Goal: Transaction & Acquisition: Subscribe to service/newsletter

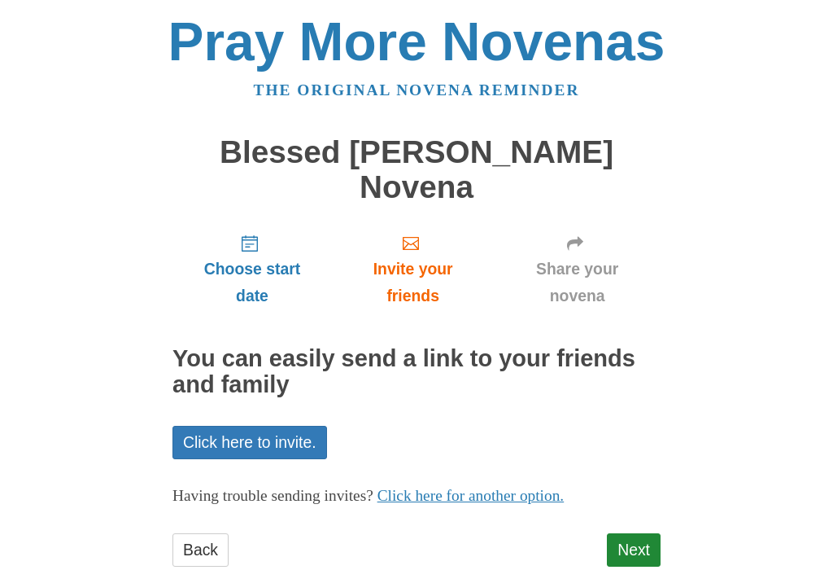
click at [594, 255] on span "Share your novena" at bounding box center [577, 282] width 134 height 54
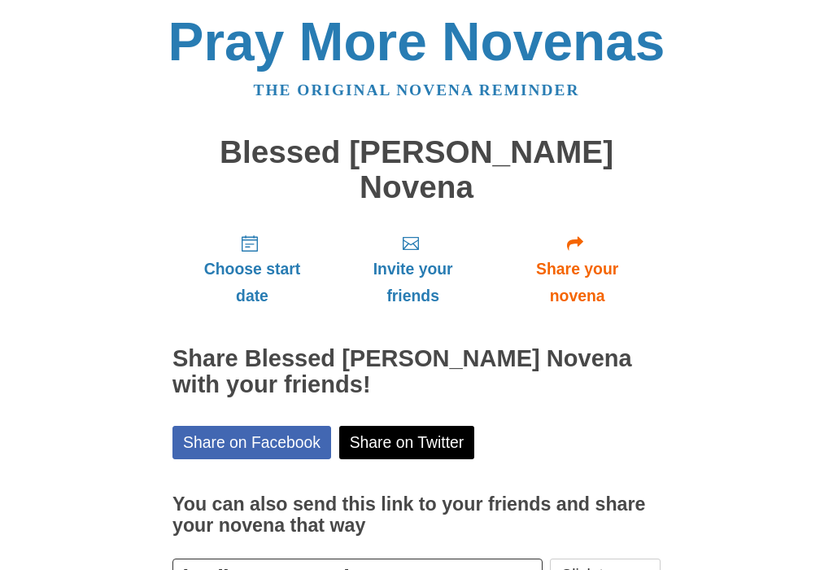
click at [592, 255] on span "Share your novena" at bounding box center [577, 282] width 134 height 54
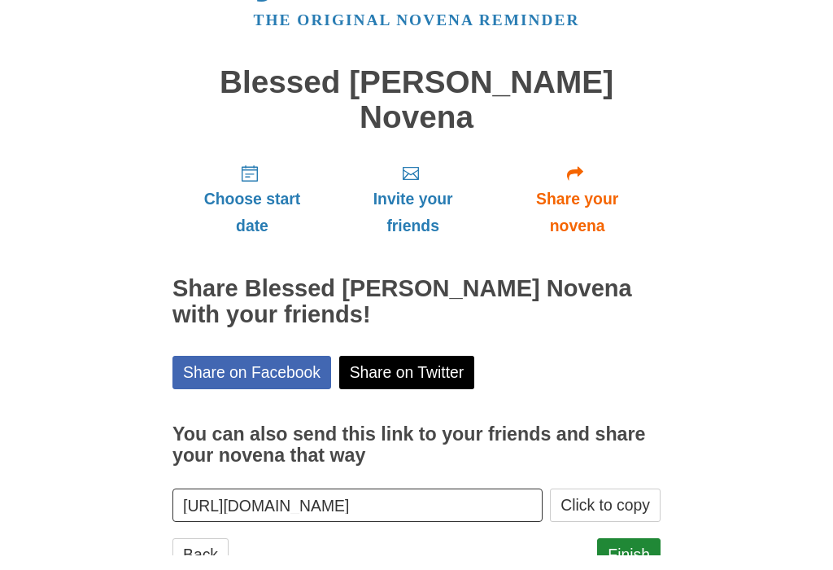
scroll to position [55, 0]
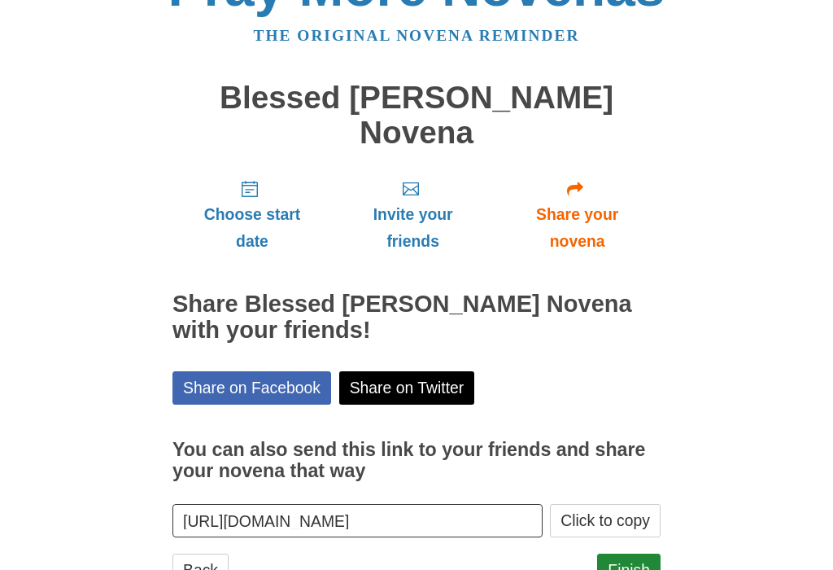
click at [505, 504] on input "[URL][DOMAIN_NAME]" at bounding box center [357, 520] width 370 height 33
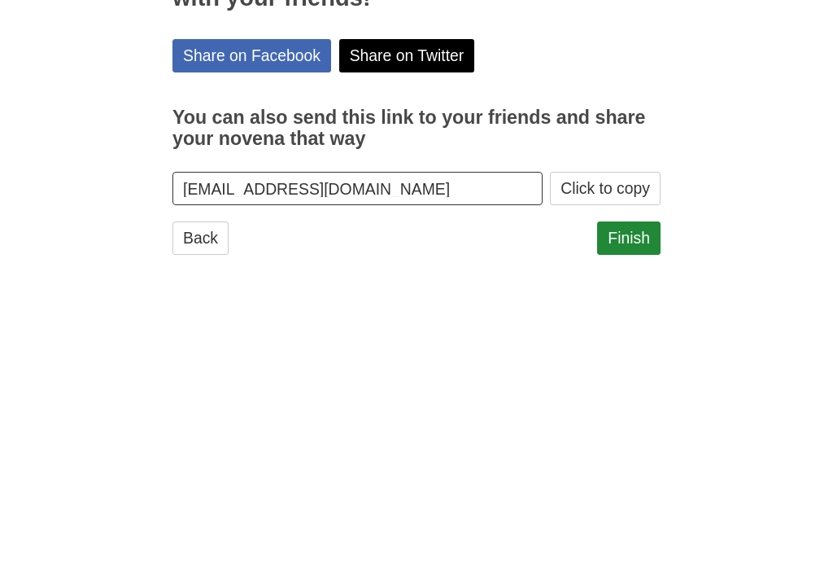
type input "[EMAIL_ADDRESS][DOMAIN_NAME]"
click at [641, 531] on link "Finish" at bounding box center [628, 547] width 63 height 33
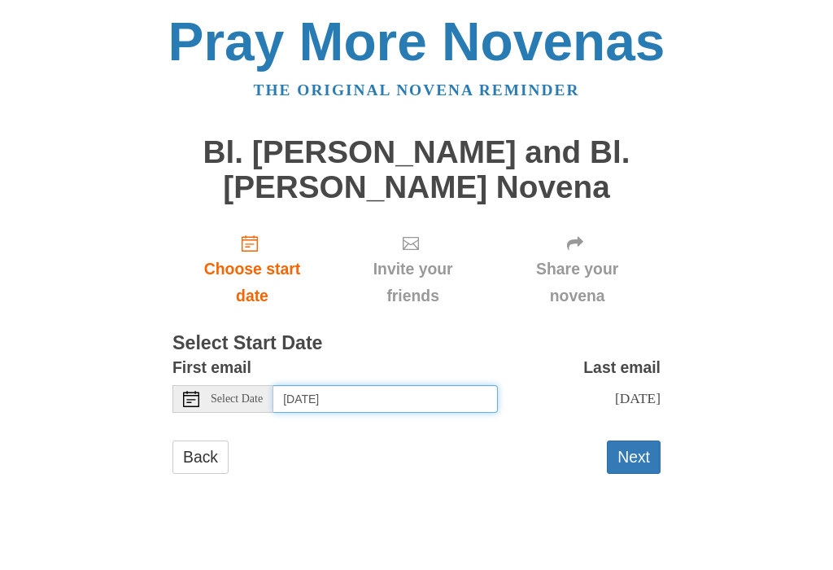
click at [395, 404] on input "Sunday, September 7th" at bounding box center [385, 399] width 225 height 28
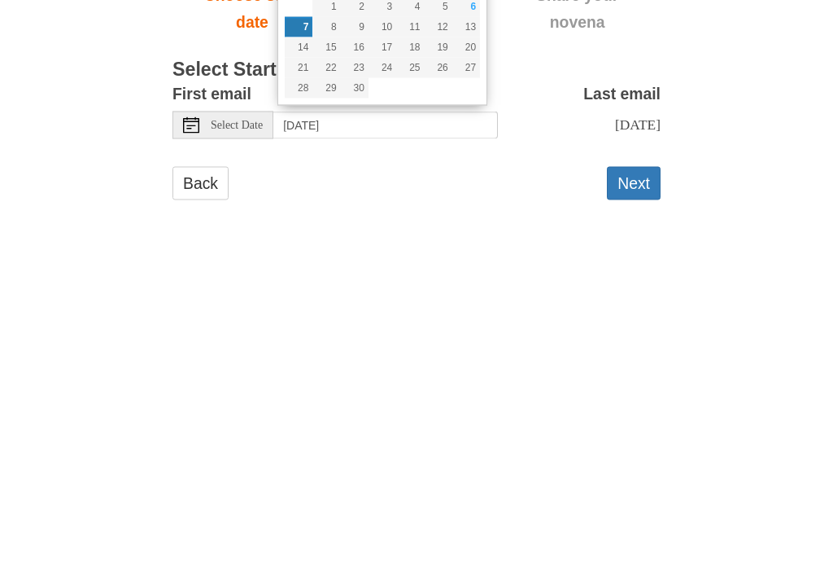
click at [641, 440] on button "Next" at bounding box center [634, 456] width 54 height 33
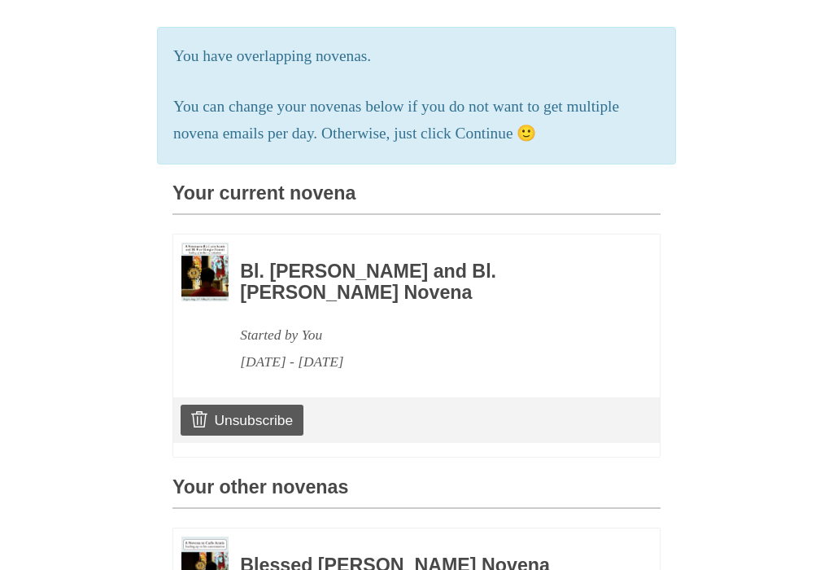
scroll to position [307, 0]
click at [259, 412] on link "Unsubscribe" at bounding box center [242, 419] width 123 height 31
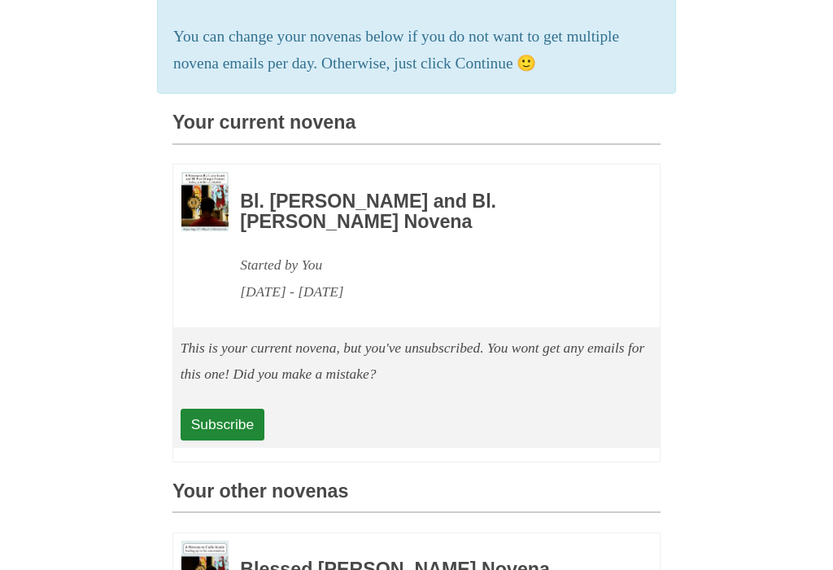
scroll to position [453, 0]
click at [247, 413] on link "Subscribe" at bounding box center [223, 423] width 84 height 31
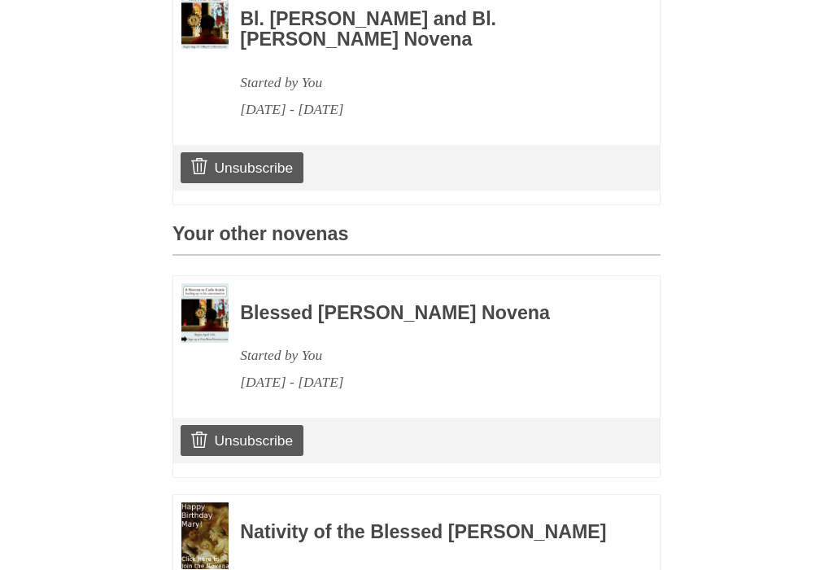
scroll to position [636, 0]
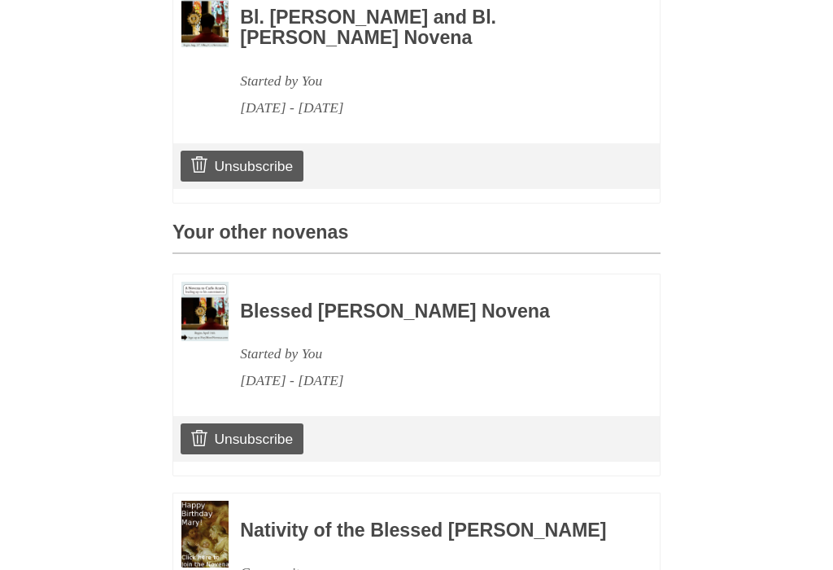
click at [277, 424] on link "Unsubscribe" at bounding box center [242, 439] width 123 height 31
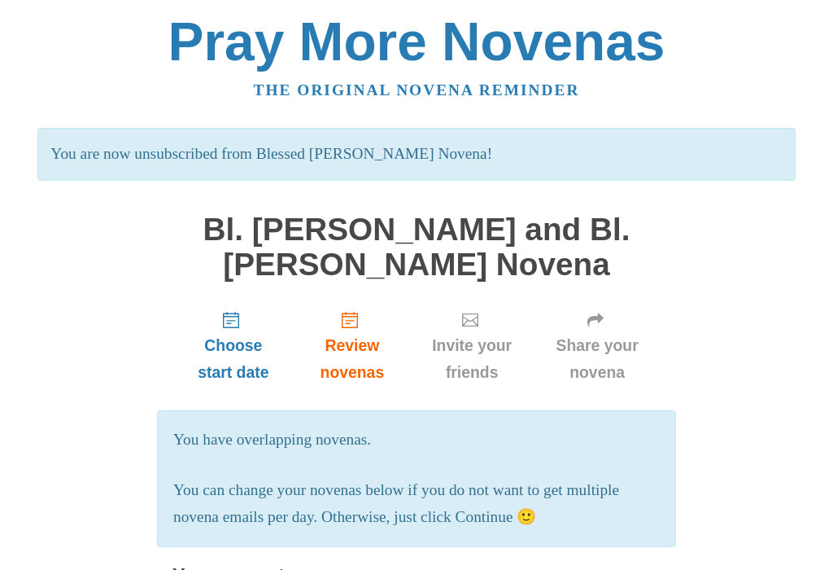
click at [487, 336] on span "Invite your friends" at bounding box center [471, 359] width 91 height 54
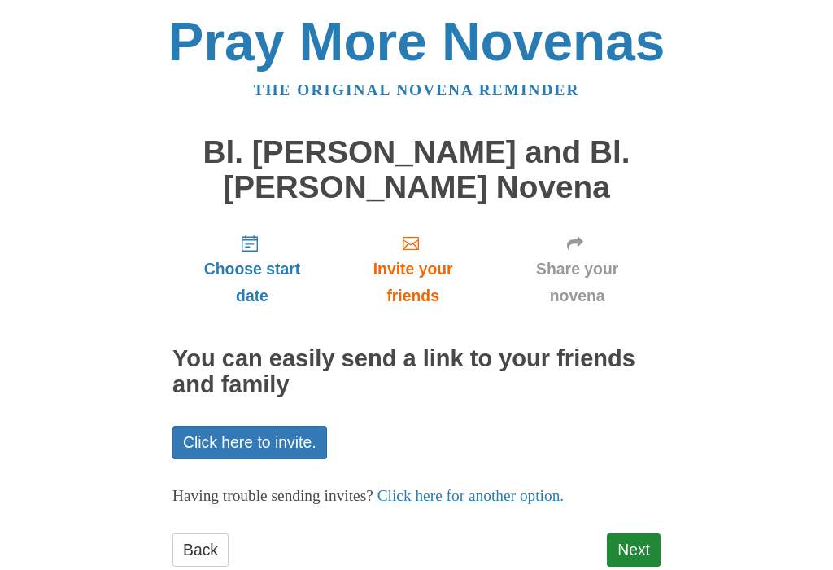
click at [278, 444] on link "Click here to invite." at bounding box center [249, 442] width 155 height 33
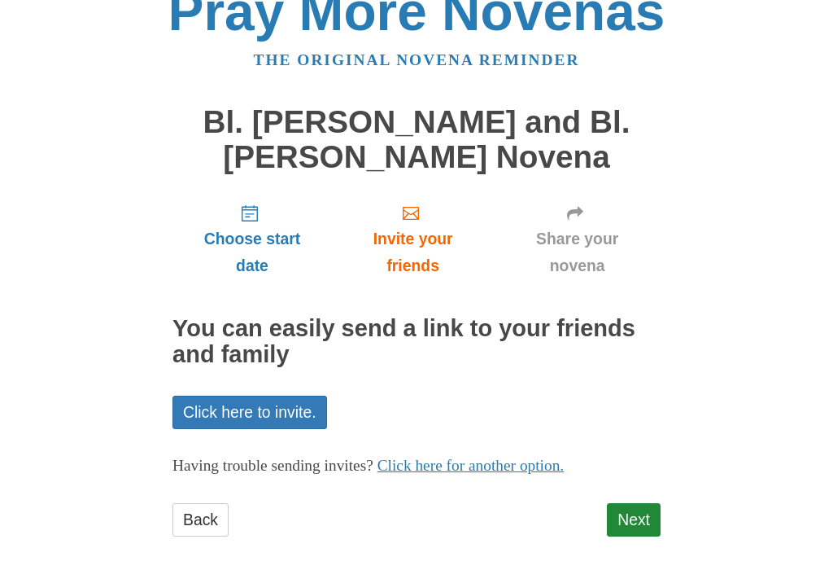
scroll to position [15, 0]
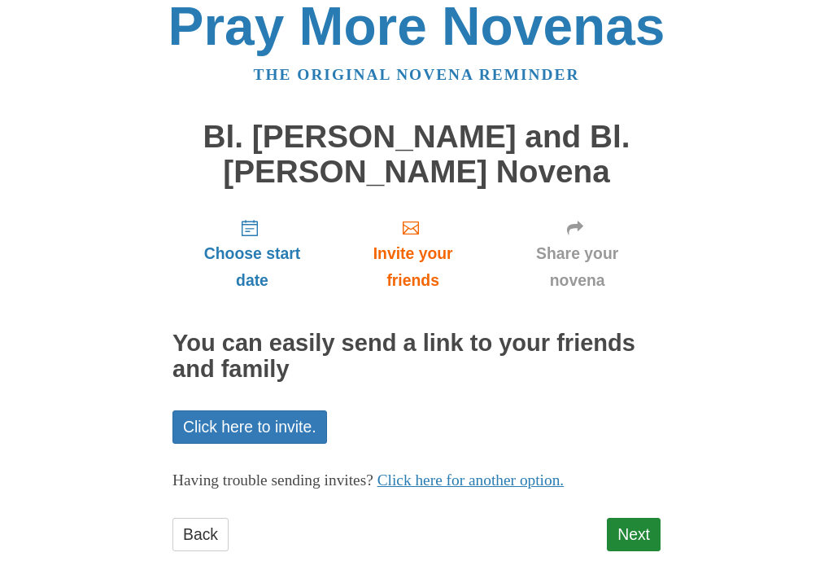
click at [650, 526] on link "Next" at bounding box center [634, 533] width 54 height 33
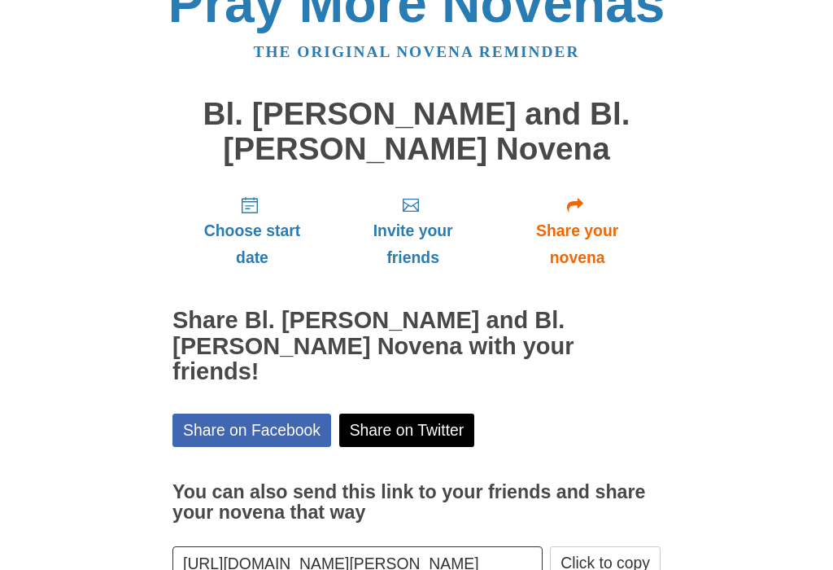
scroll to position [90, 0]
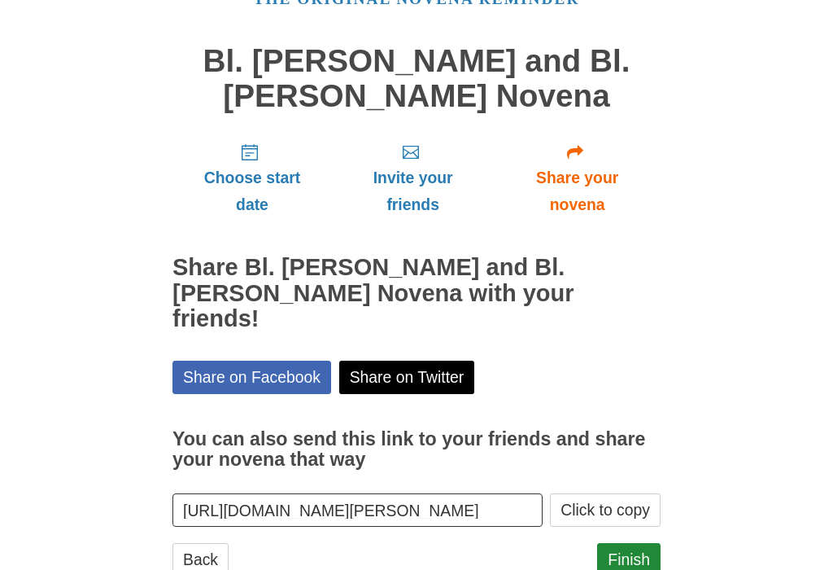
click at [642, 543] on link "Finish" at bounding box center [628, 559] width 63 height 33
